Goal: Task Accomplishment & Management: Manage account settings

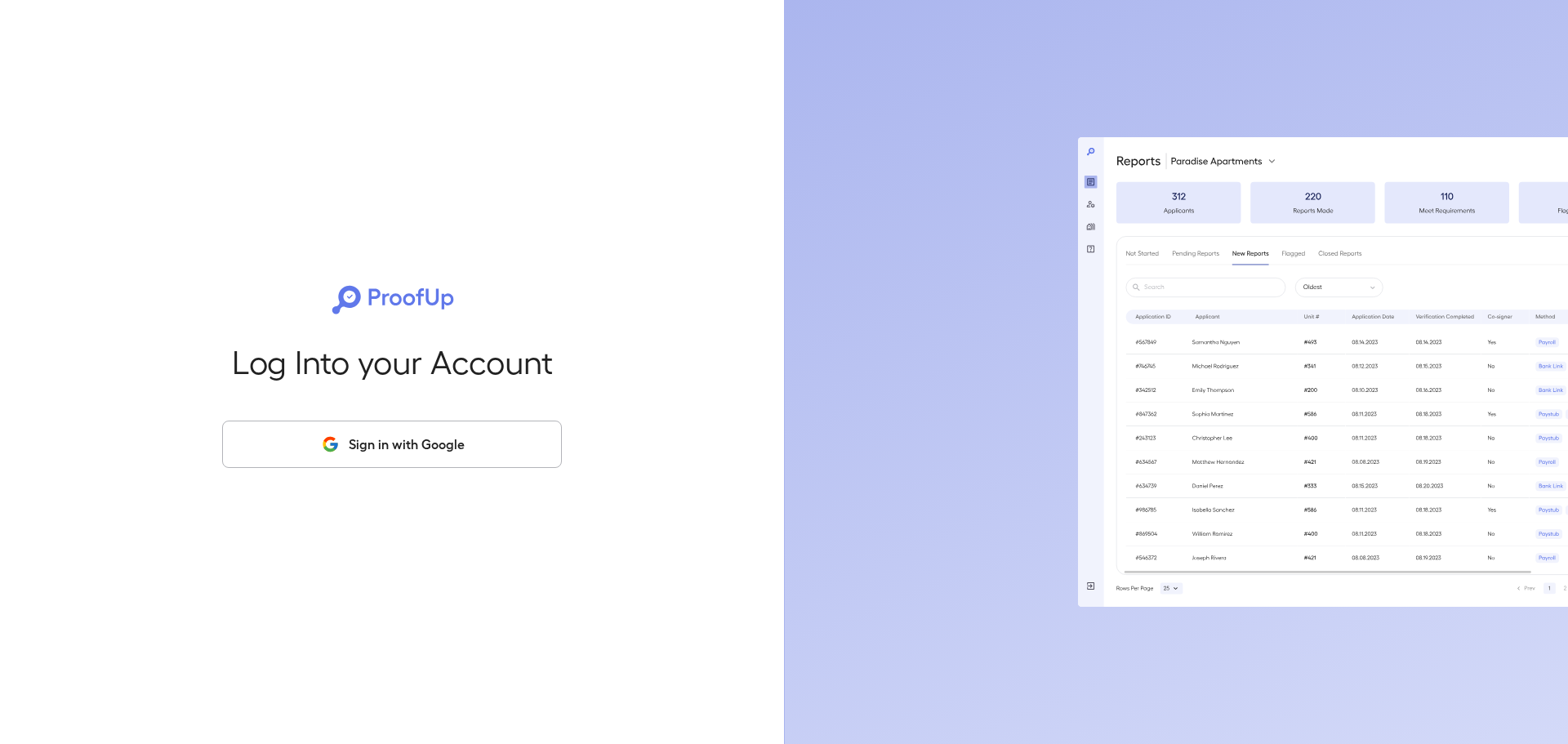
click at [405, 461] on button "Sign in with Google" at bounding box center [391, 444] width 340 height 47
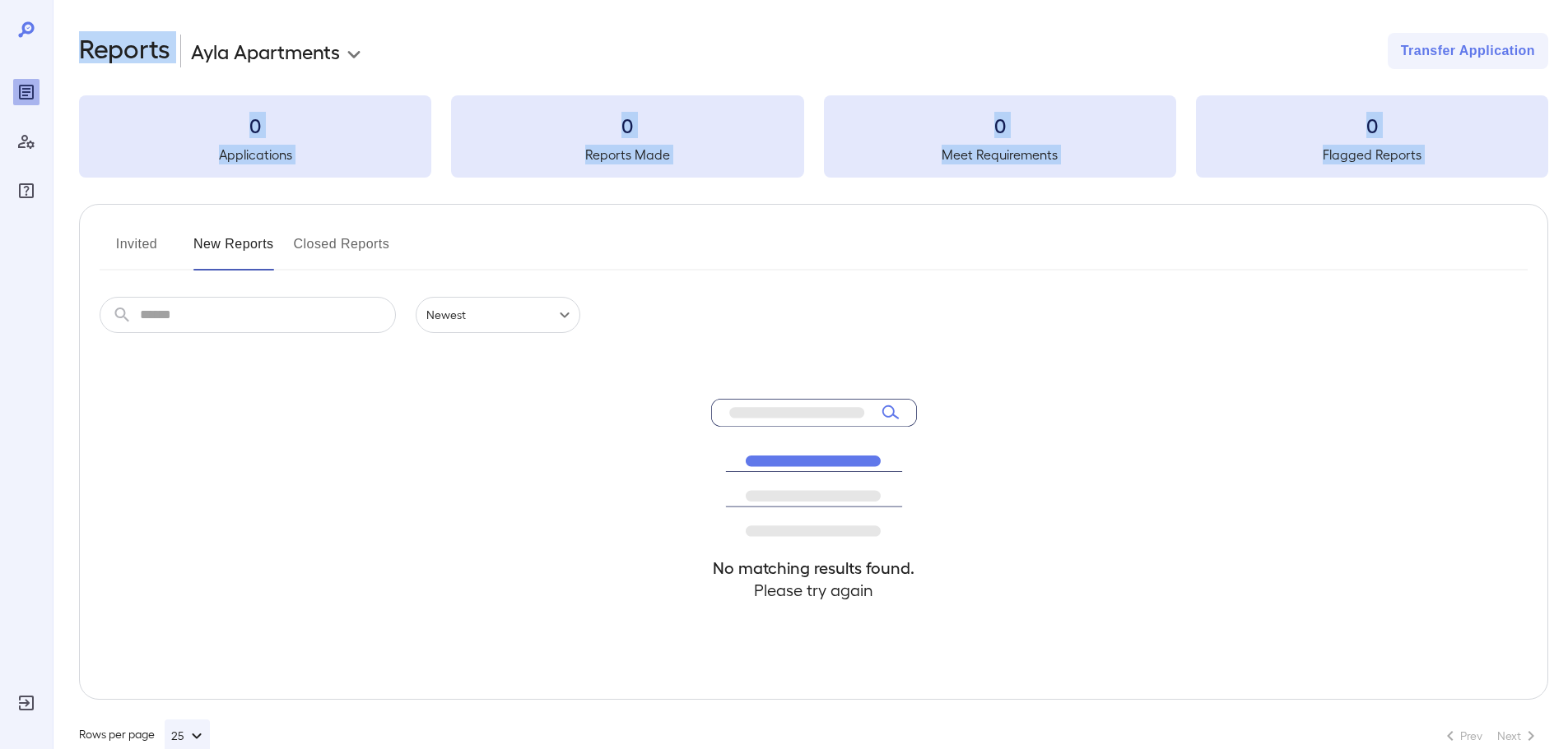
drag, startPoint x: 1299, startPoint y: 190, endPoint x: 913, endPoint y: 179, distance: 386.2
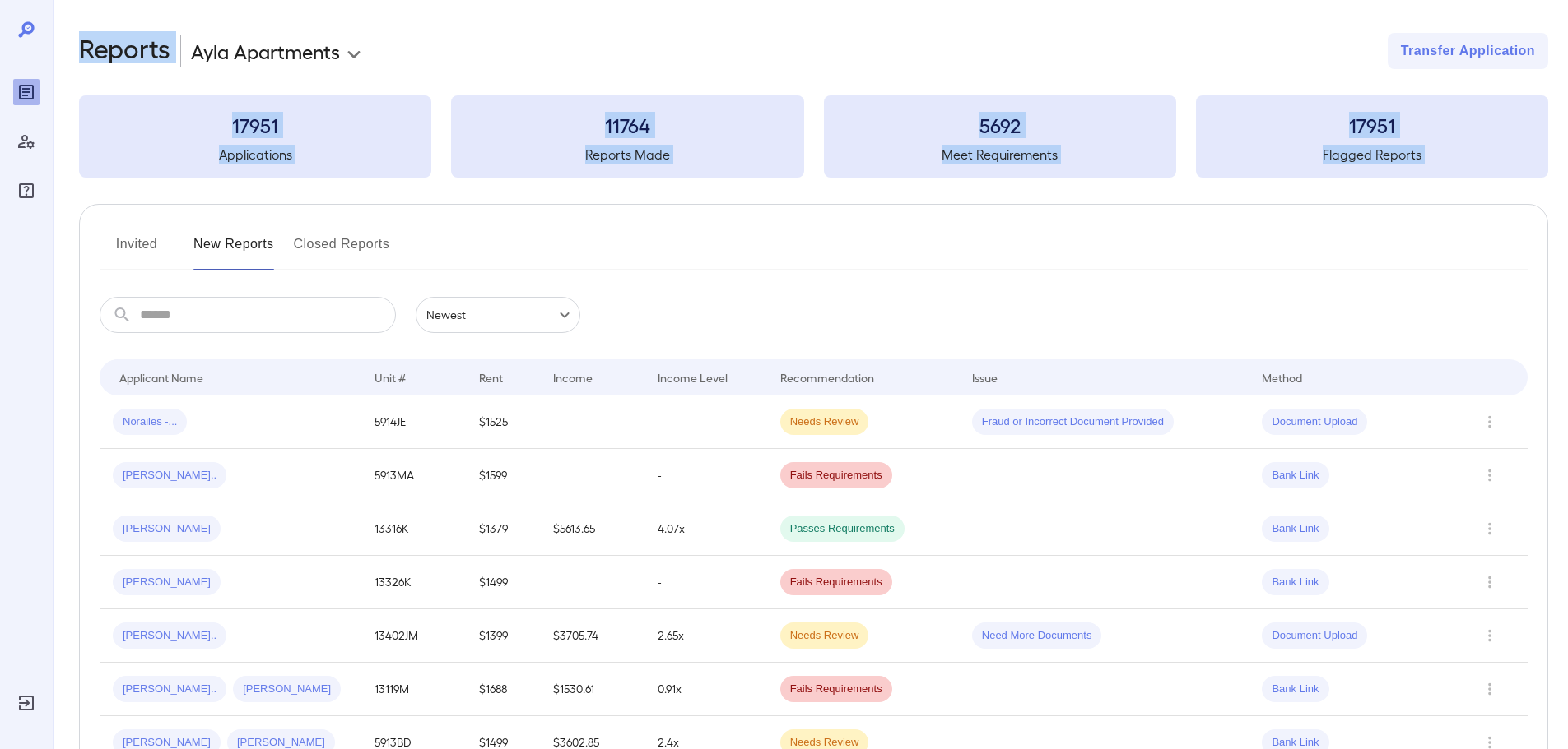
click at [255, 313] on input "text" at bounding box center [267, 315] width 256 height 36
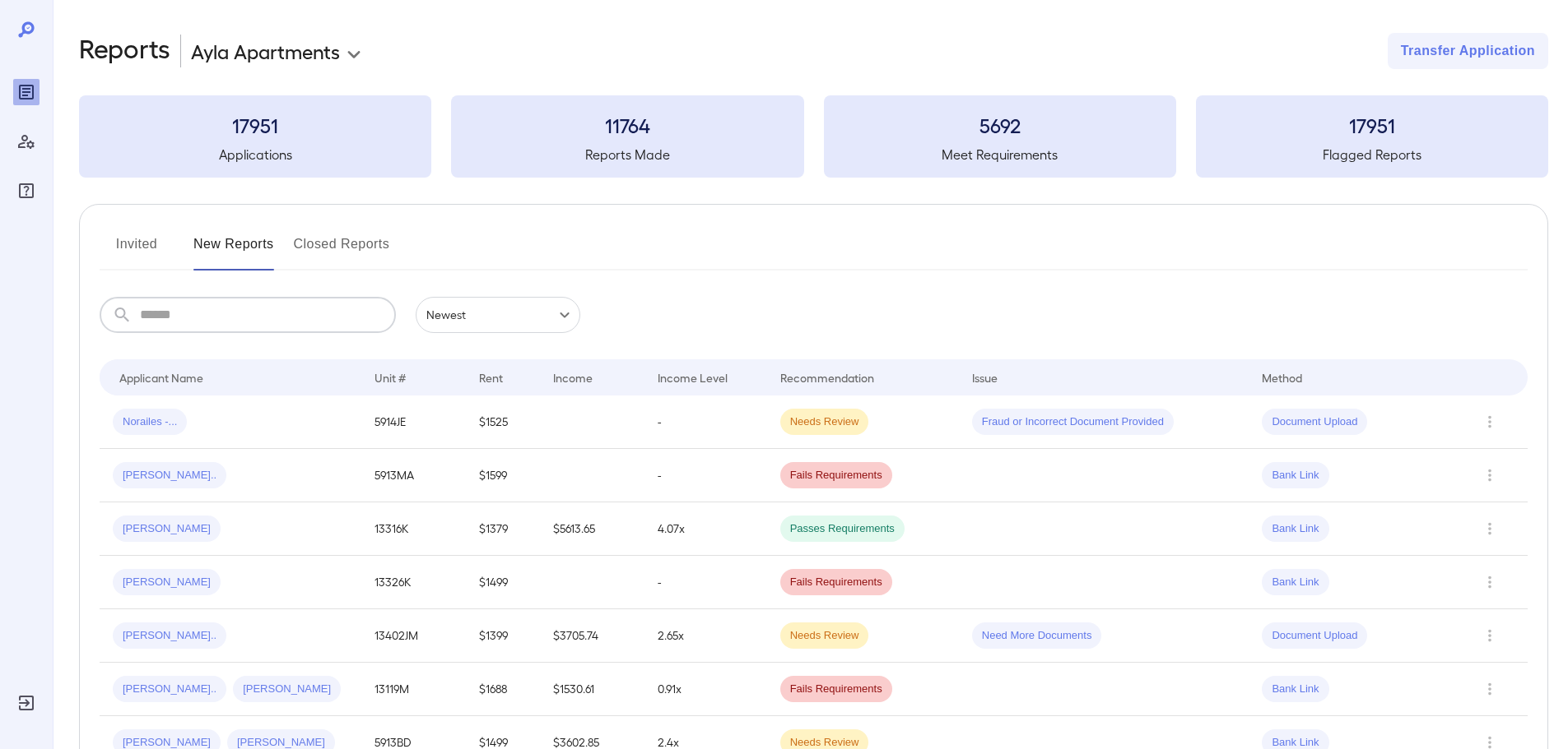
click at [444, 248] on div "Invited New Reports Closed Reports" at bounding box center [813, 251] width 1428 height 40
click at [301, 417] on div "Norailes -..." at bounding box center [230, 422] width 236 height 26
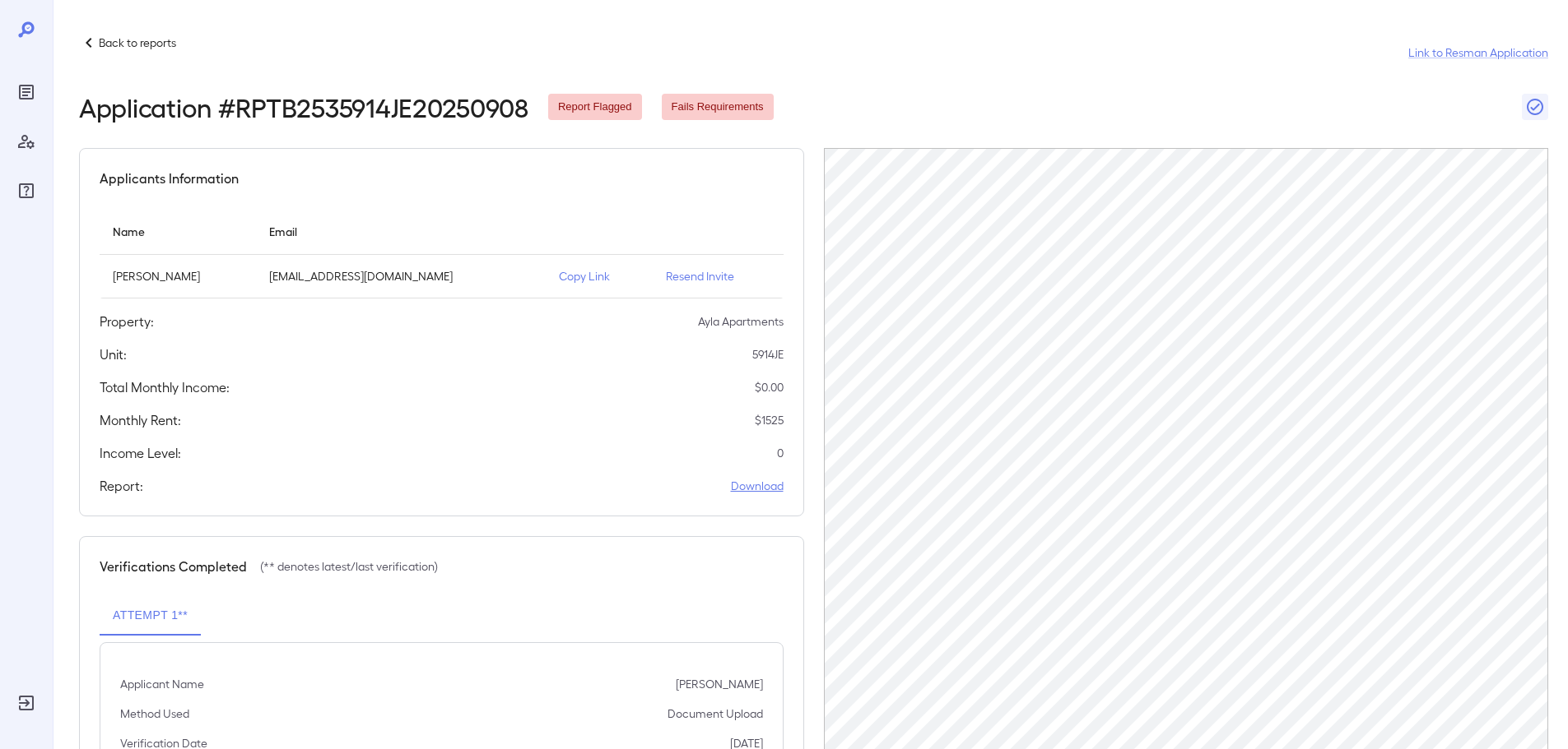
click at [761, 484] on link "Download" at bounding box center [757, 486] width 53 height 16
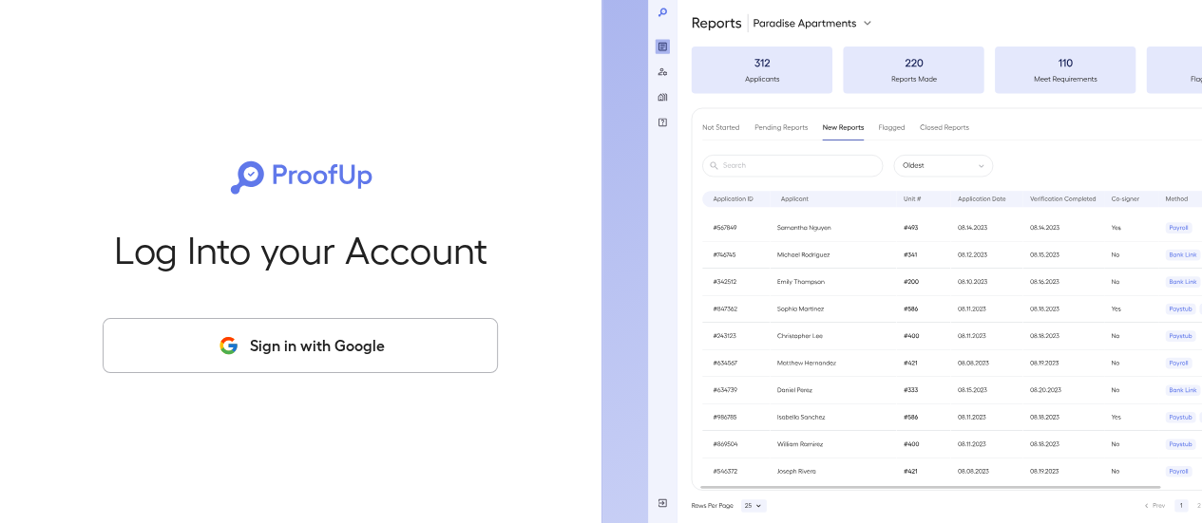
click at [320, 335] on button "Sign in with Google" at bounding box center [300, 345] width 395 height 55
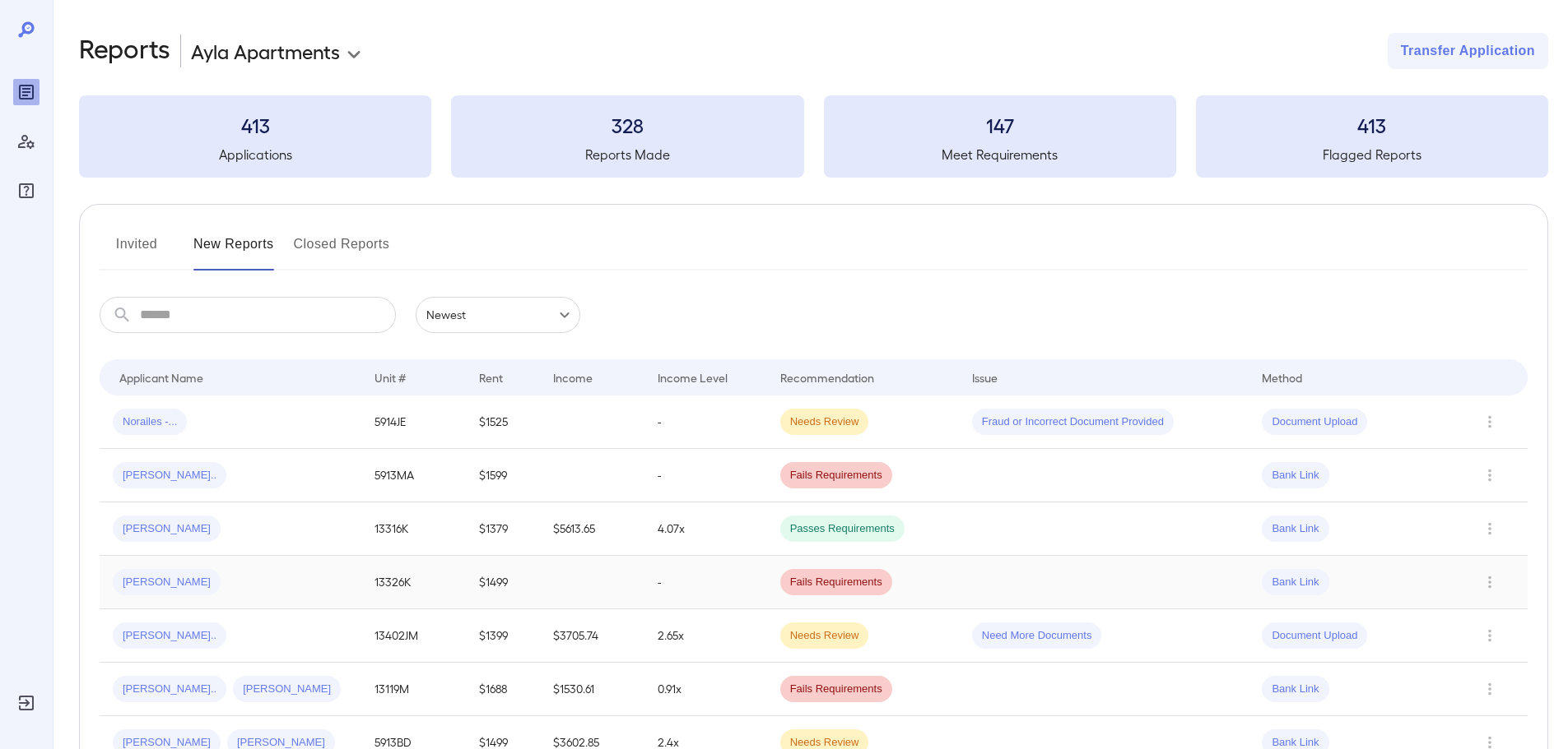
click at [193, 589] on div "[PERSON_NAME]" at bounding box center [230, 582] width 236 height 26
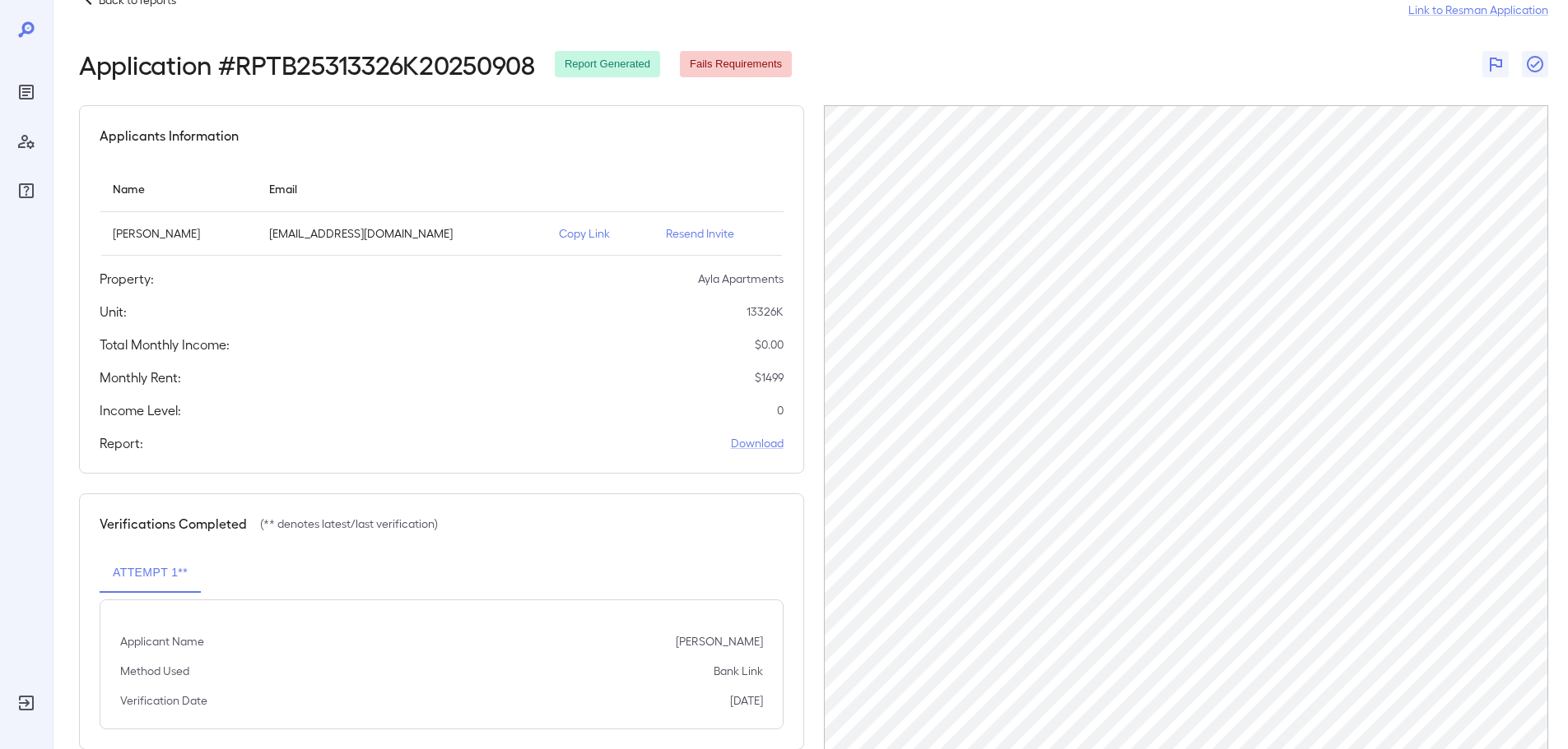
scroll to position [76, 0]
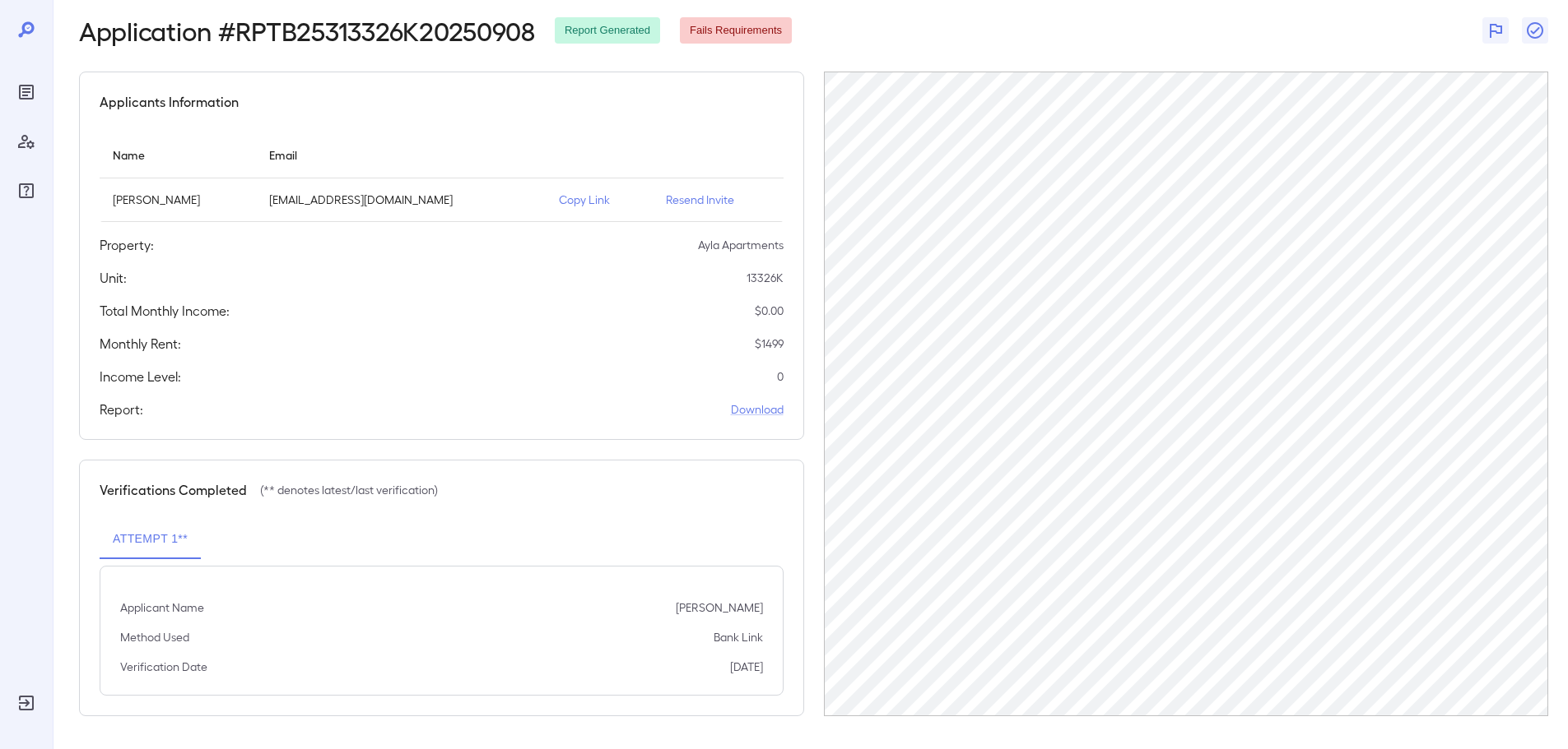
click at [665, 203] on p "Resend Invite" at bounding box center [717, 199] width 105 height 16
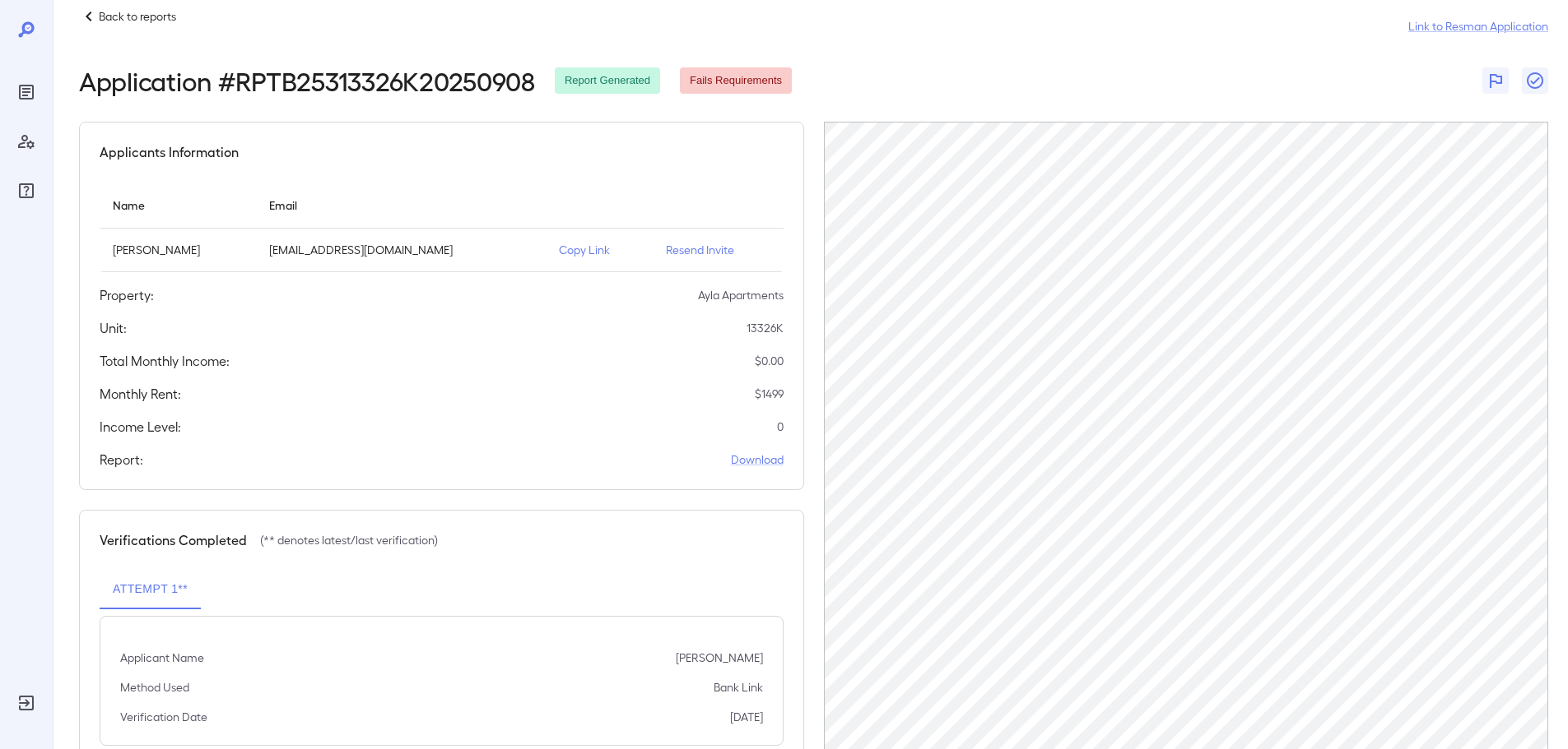
scroll to position [0, 0]
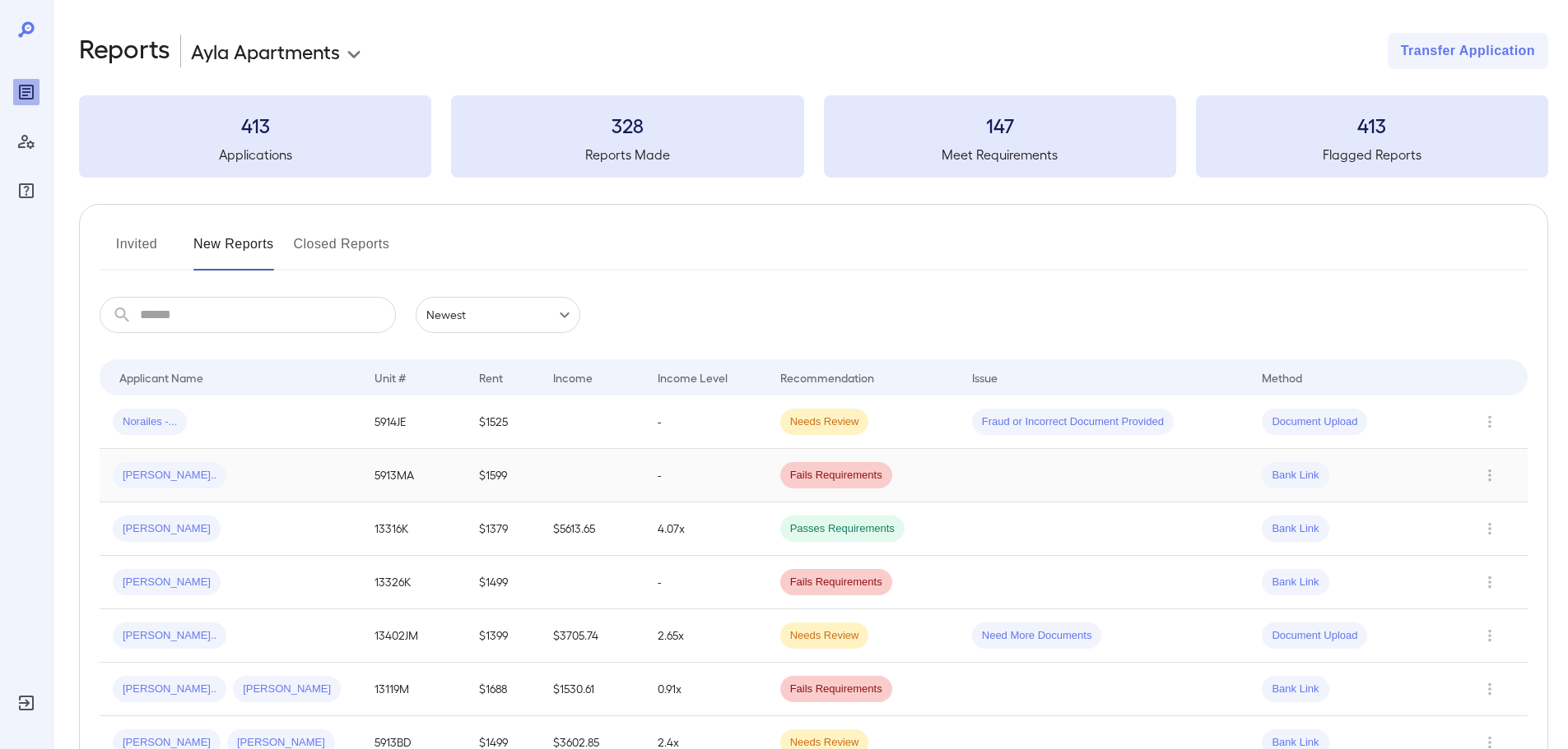
click at [282, 480] on div "[PERSON_NAME].." at bounding box center [230, 475] width 236 height 26
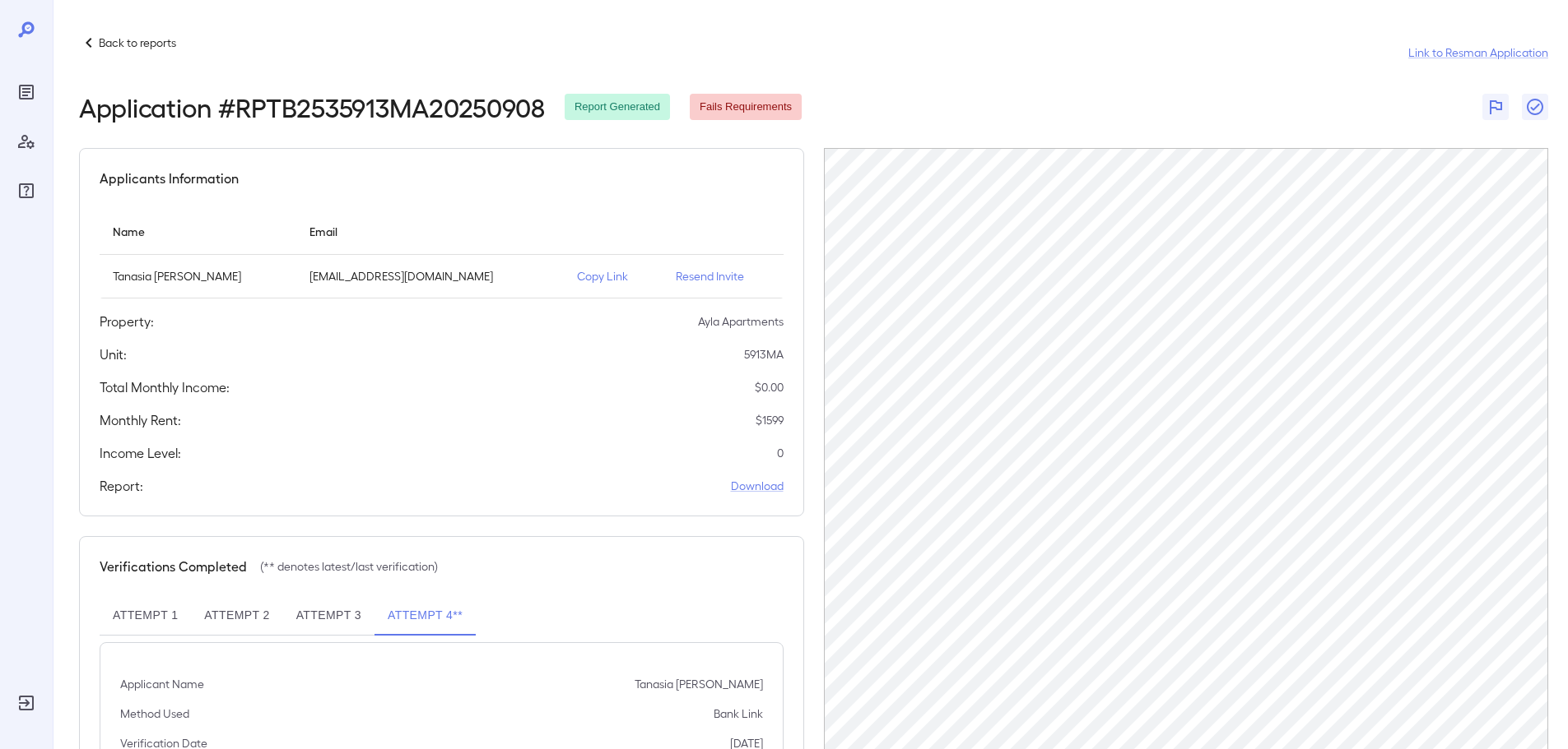
scroll to position [76, 0]
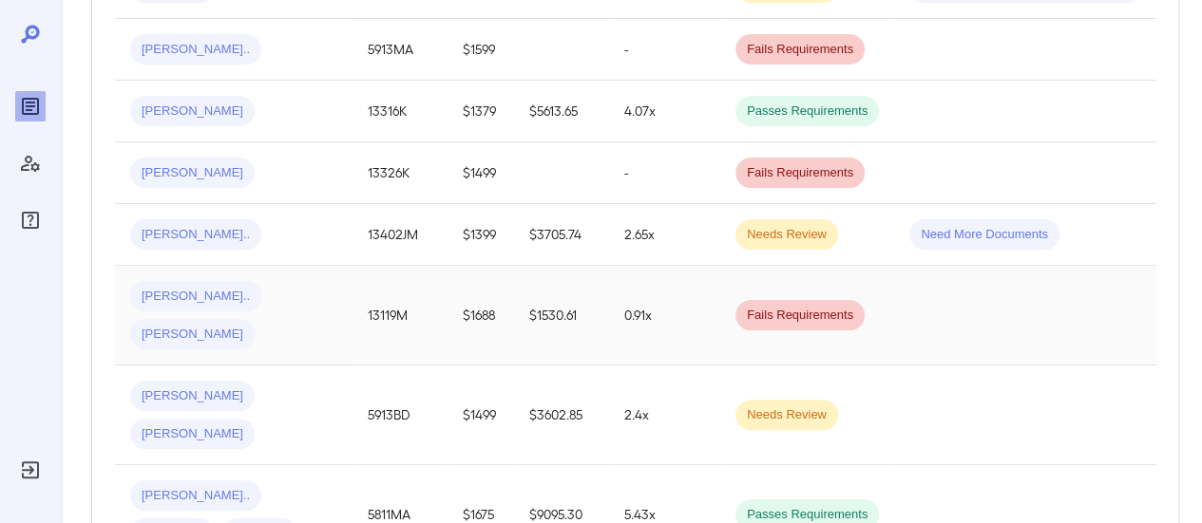
scroll to position [570, 0]
